Goal: Subscribe to service/newsletter

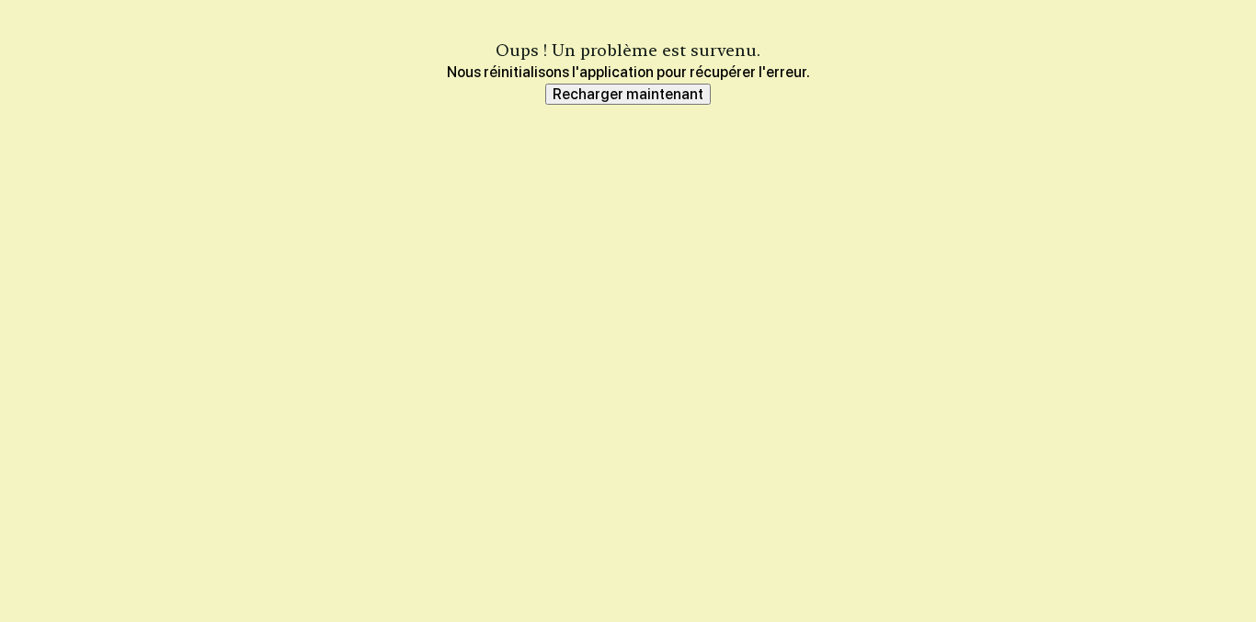
click at [677, 97] on font "Recharger maintenant" at bounding box center [628, 94] width 151 height 17
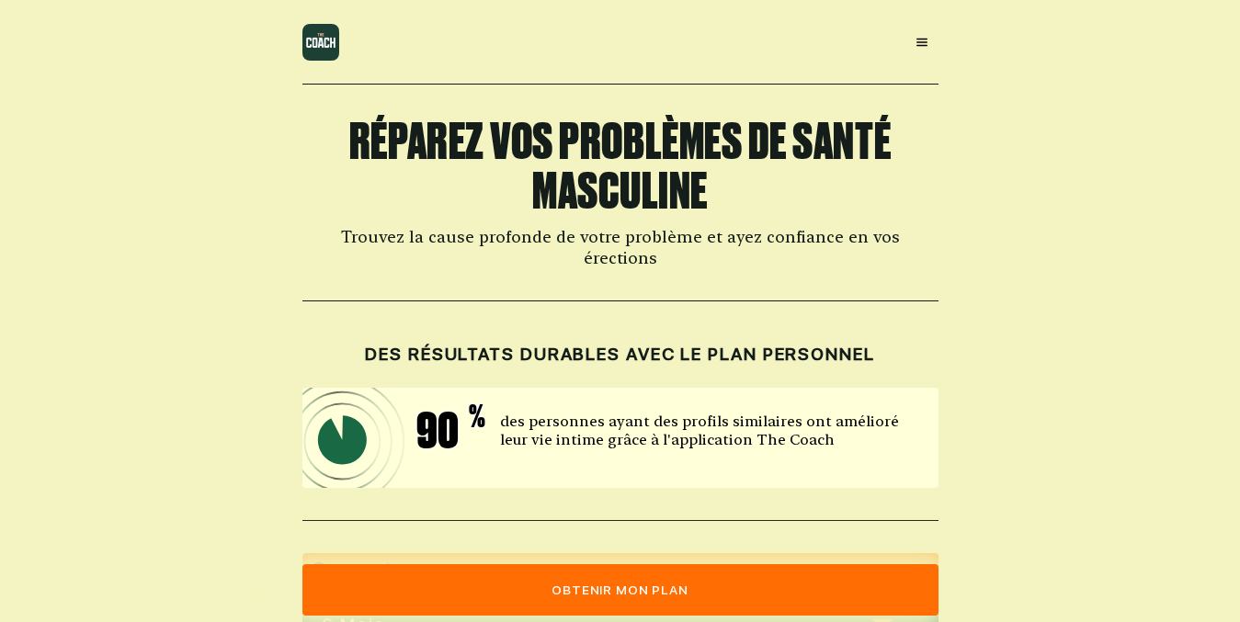
click at [641, 594] on font "obtenir mon plan" at bounding box center [620, 590] width 136 height 15
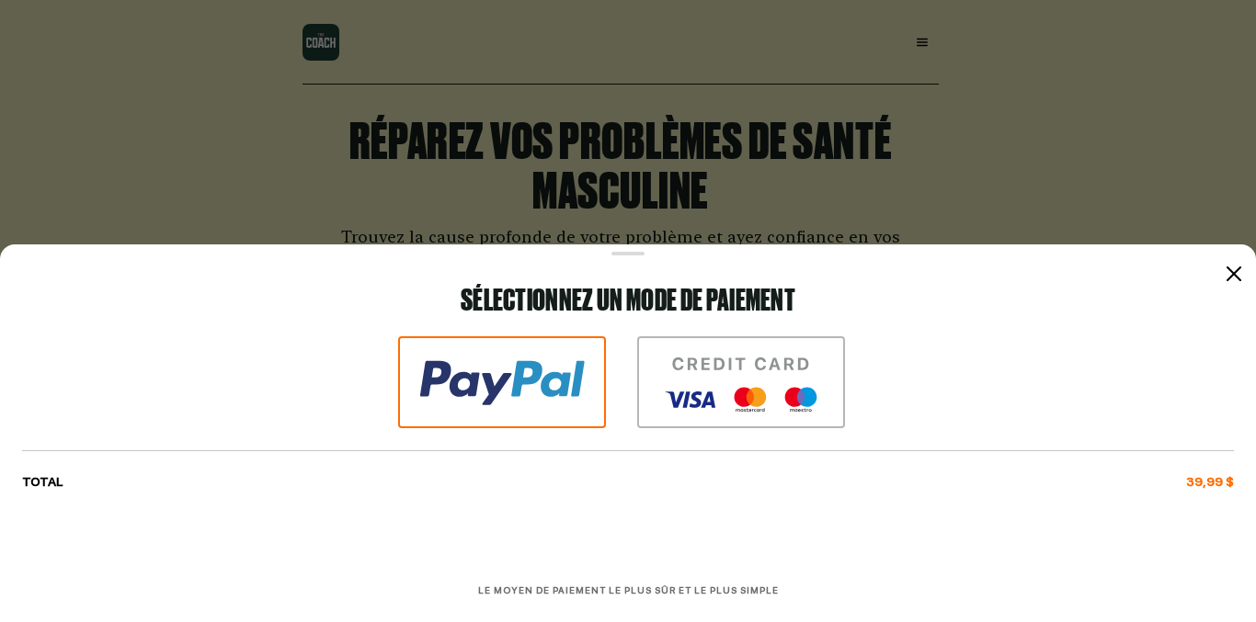
click at [736, 344] on img at bounding box center [741, 382] width 208 height 92
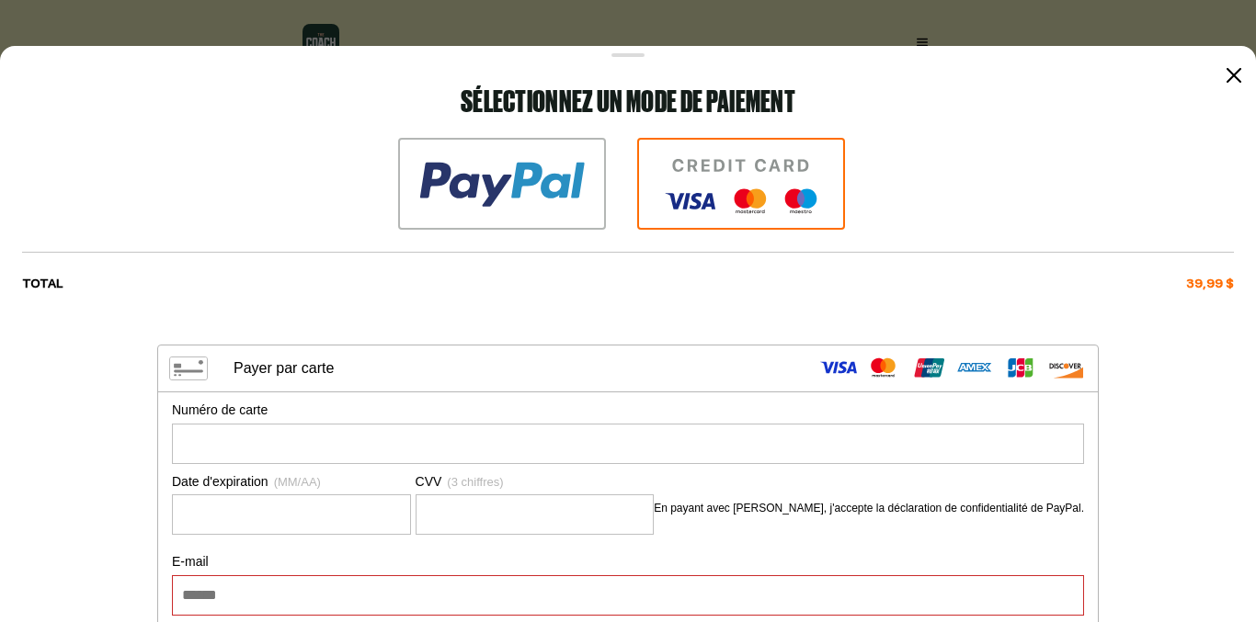
click at [1226, 74] on icon at bounding box center [1233, 75] width 15 height 15
